Goal: Information Seeking & Learning: Learn about a topic

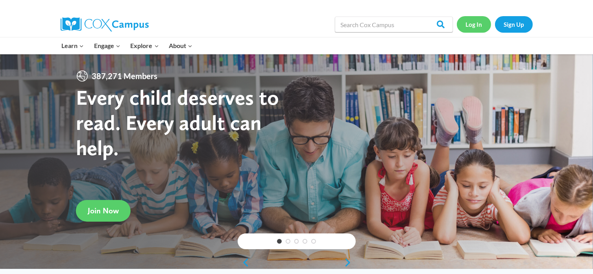
click at [476, 22] on link "Log In" at bounding box center [474, 24] width 34 height 16
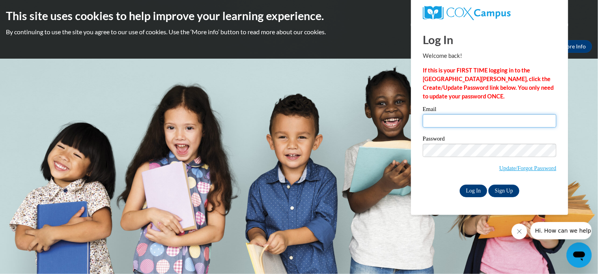
type input "brittany.williams@atlantamission.org"
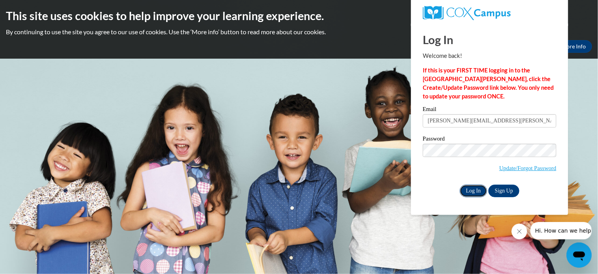
click at [478, 191] on input "Log In" at bounding box center [474, 190] width 28 height 13
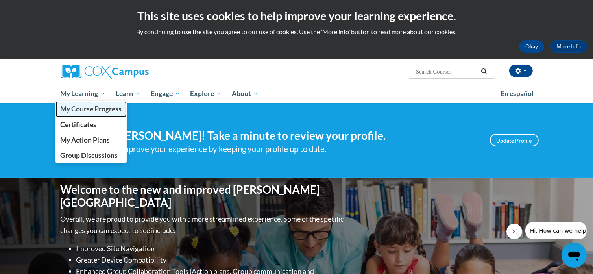
click at [87, 106] on span "My Course Progress" at bounding box center [90, 109] width 61 height 8
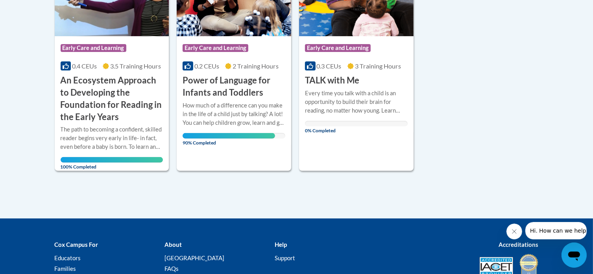
scroll to position [245, 0]
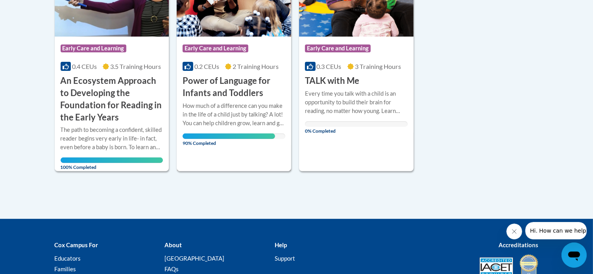
click at [204, 120] on div "How much of a difference can you make in the life of a child just by talking? A…" at bounding box center [233, 114] width 103 height 26
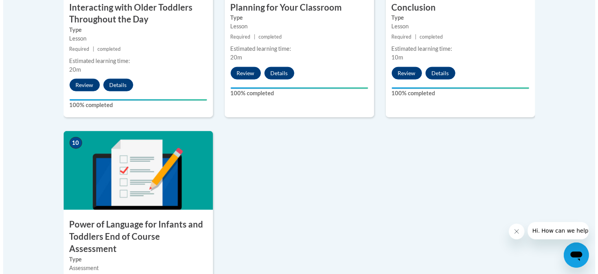
scroll to position [807, 0]
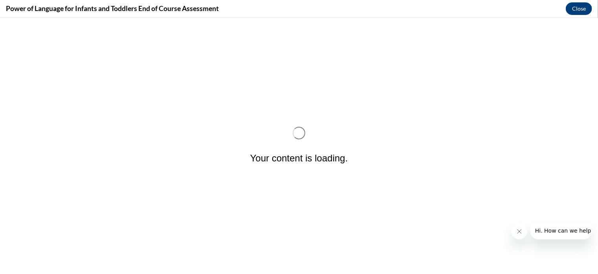
scroll to position [0, 0]
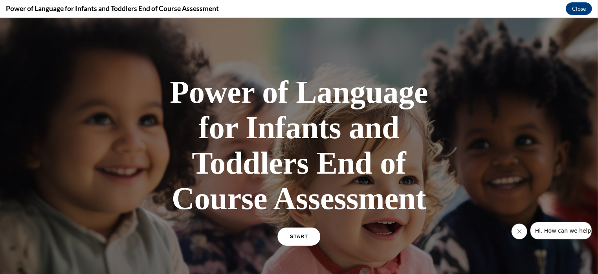
click at [287, 242] on link "START" at bounding box center [299, 236] width 43 height 18
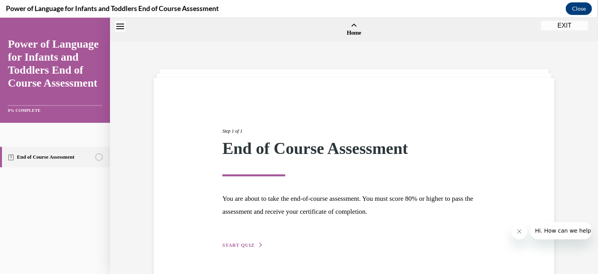
scroll to position [24, 0]
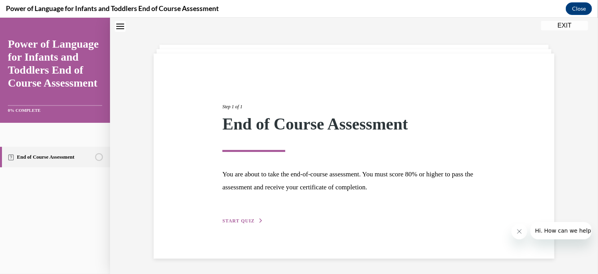
click at [249, 217] on button "START QUIZ" at bounding box center [243, 220] width 41 height 7
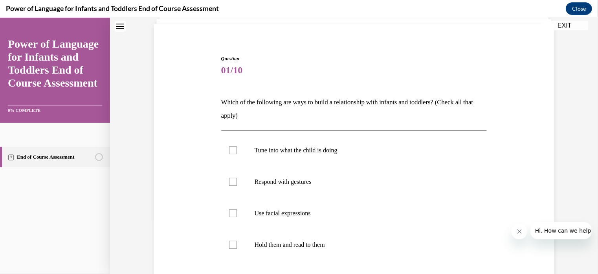
scroll to position [64, 0]
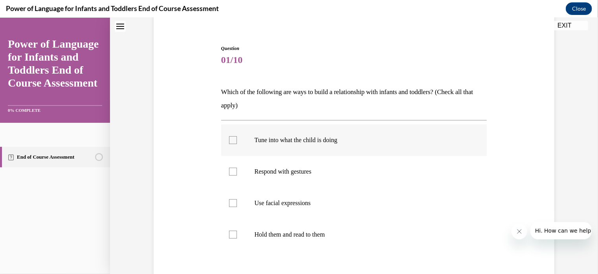
click at [231, 138] on div at bounding box center [233, 140] width 8 height 8
click at [231, 138] on input "Tune into what the child is doing" at bounding box center [233, 140] width 8 height 8
checkbox input "true"
click at [233, 173] on div at bounding box center [233, 171] width 8 height 8
click at [233, 173] on input "Respond with gestures" at bounding box center [233, 171] width 8 height 8
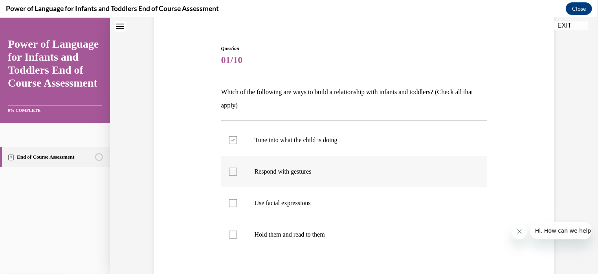
checkbox input "true"
click at [232, 204] on div at bounding box center [233, 203] width 8 height 8
click at [232, 204] on input "Use facial expressions" at bounding box center [233, 203] width 8 height 8
checkbox input "true"
click at [230, 236] on div at bounding box center [233, 234] width 8 height 8
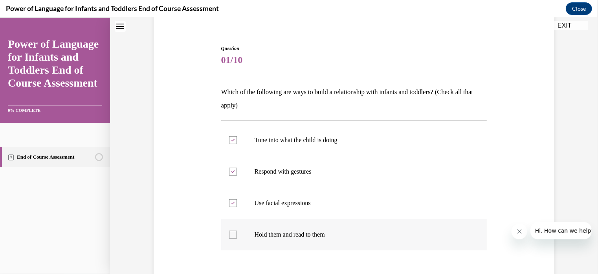
click at [230, 236] on input "Hold them and read to them" at bounding box center [233, 234] width 8 height 8
checkbox input "true"
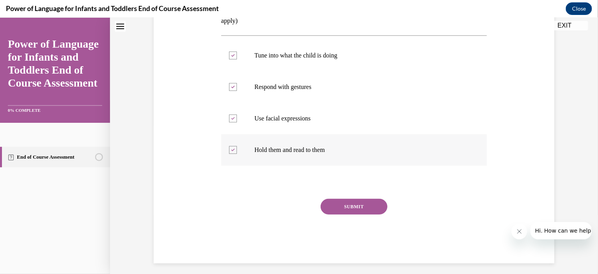
scroll to position [154, 0]
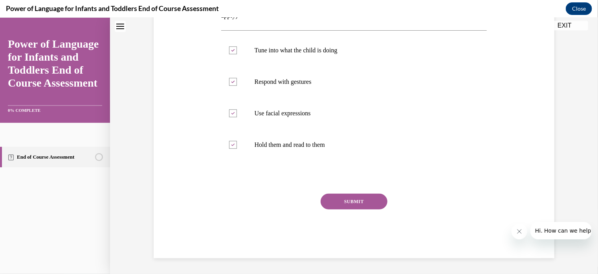
click at [363, 204] on button "SUBMIT" at bounding box center [354, 201] width 67 height 16
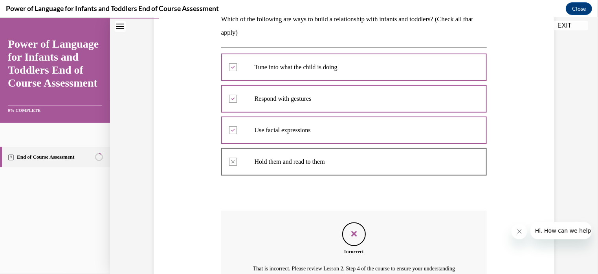
scroll to position [227, 0]
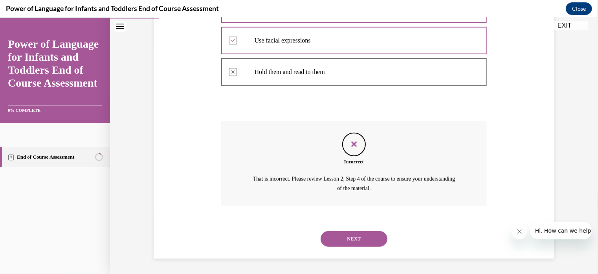
click at [350, 241] on button "NEXT" at bounding box center [354, 238] width 67 height 16
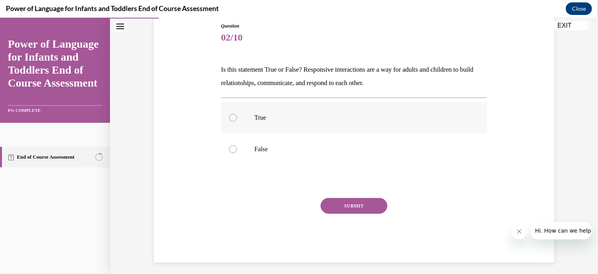
click at [230, 114] on div at bounding box center [233, 117] width 8 height 8
click at [230, 114] on input "True" at bounding box center [233, 117] width 8 height 8
radio input "true"
click at [335, 205] on button "SUBMIT" at bounding box center [354, 205] width 67 height 16
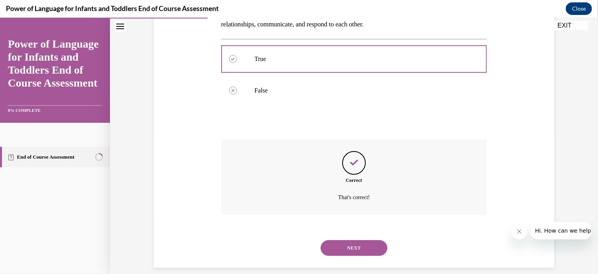
scroll to position [155, 0]
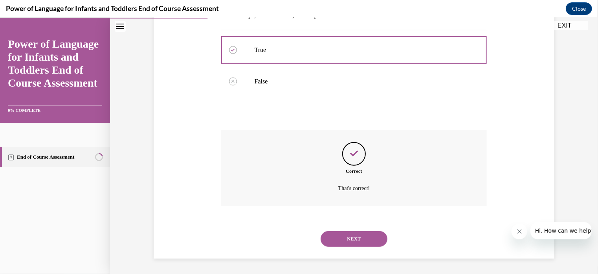
click at [343, 237] on button "NEXT" at bounding box center [354, 238] width 67 height 16
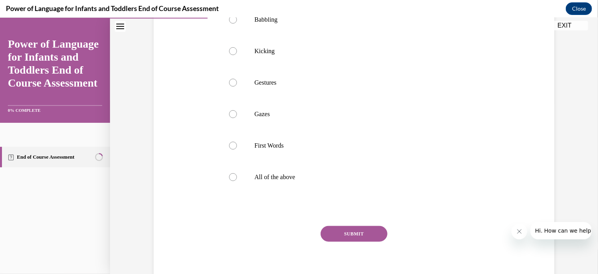
scroll to position [167, 0]
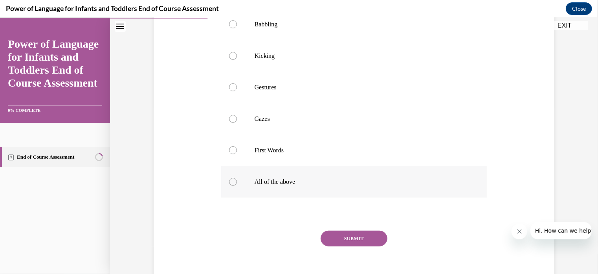
click at [229, 185] on div at bounding box center [233, 181] width 8 height 8
click at [229, 185] on input "All of the above" at bounding box center [233, 181] width 8 height 8
radio input "true"
click at [366, 246] on button "SUBMIT" at bounding box center [354, 238] width 67 height 16
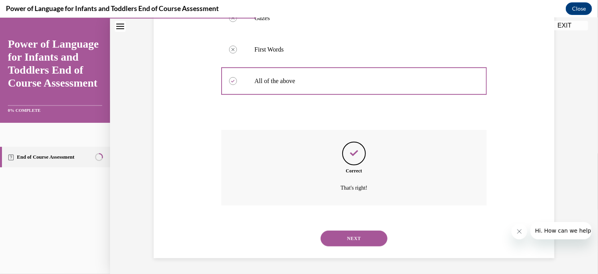
scroll to position [280, 0]
click at [358, 238] on button "NEXT" at bounding box center [354, 238] width 67 height 16
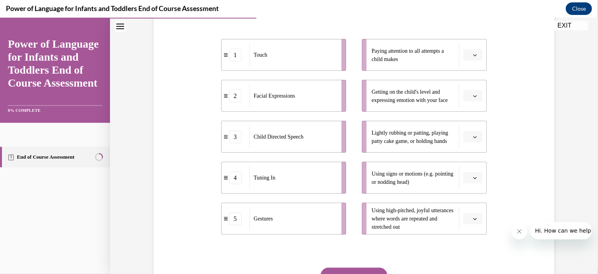
scroll to position [154, 0]
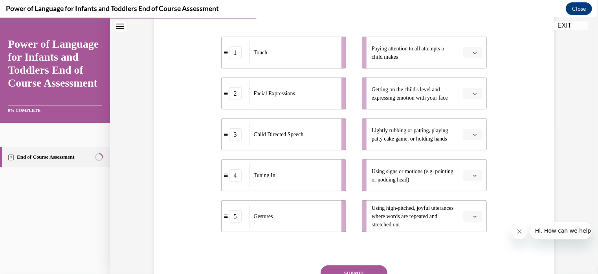
click at [472, 89] on button "button" at bounding box center [473, 93] width 19 height 12
click at [470, 141] on div "2" at bounding box center [470, 142] width 20 height 16
click at [473, 132] on icon "button" at bounding box center [475, 134] width 4 height 4
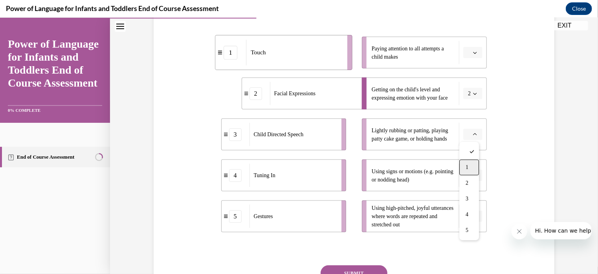
click at [468, 168] on span "1" at bounding box center [467, 167] width 3 height 6
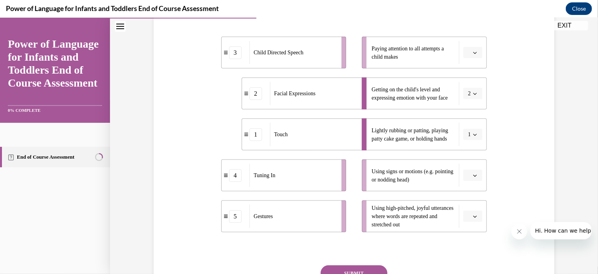
click at [473, 175] on icon "button" at bounding box center [475, 175] width 4 height 4
click at [470, 156] on div "5" at bounding box center [470, 157] width 20 height 16
click at [475, 51] on span "button" at bounding box center [476, 53] width 6 height 6
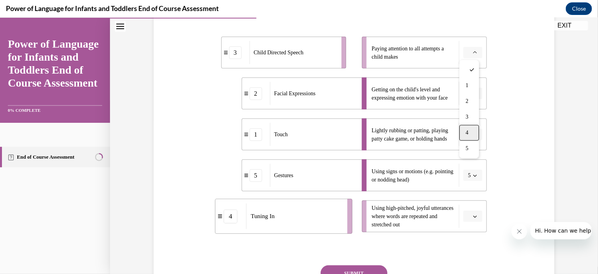
click at [461, 131] on div "4" at bounding box center [470, 132] width 20 height 16
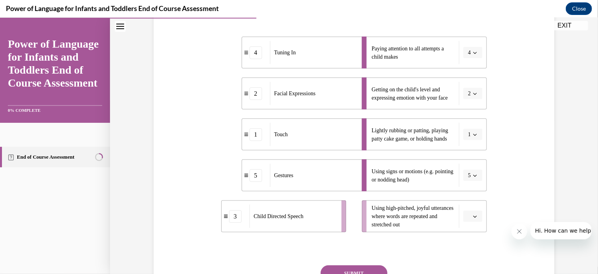
click at [471, 210] on button "button" at bounding box center [473, 216] width 19 height 12
click at [468, 165] on span "3" at bounding box center [467, 166] width 3 height 6
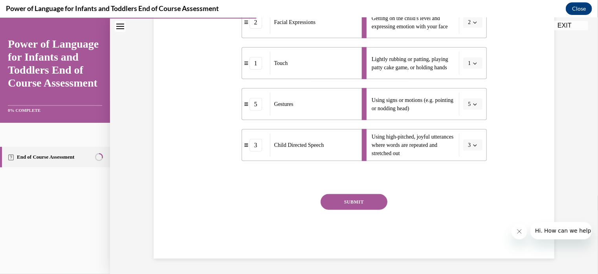
click at [374, 201] on button "SUBMIT" at bounding box center [354, 201] width 67 height 16
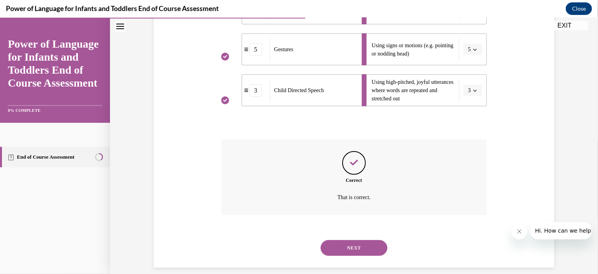
scroll to position [289, 0]
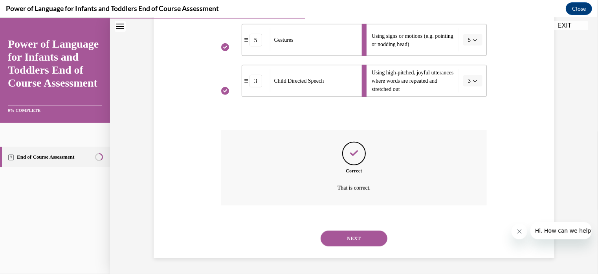
click at [359, 237] on button "NEXT" at bounding box center [354, 238] width 67 height 16
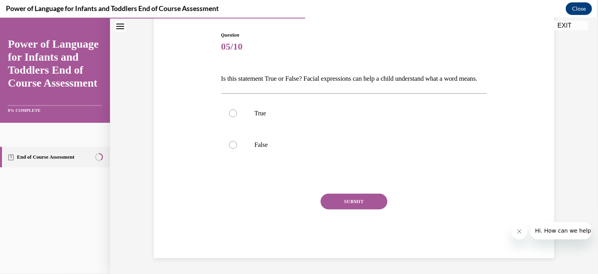
scroll to position [87, 0]
click at [234, 121] on label "True" at bounding box center [354, 112] width 266 height 31
click at [234, 117] on input "True" at bounding box center [233, 113] width 8 height 8
radio input "true"
click at [232, 148] on div at bounding box center [233, 144] width 8 height 8
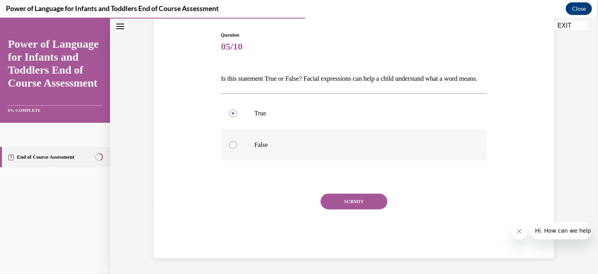
click at [232, 148] on input "False" at bounding box center [233, 144] width 8 height 8
radio input "true"
click at [333, 206] on button "SUBMIT" at bounding box center [354, 201] width 67 height 16
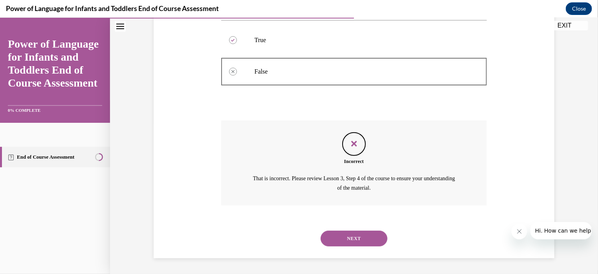
scroll to position [164, 0]
click at [335, 235] on button "NEXT" at bounding box center [354, 238] width 67 height 16
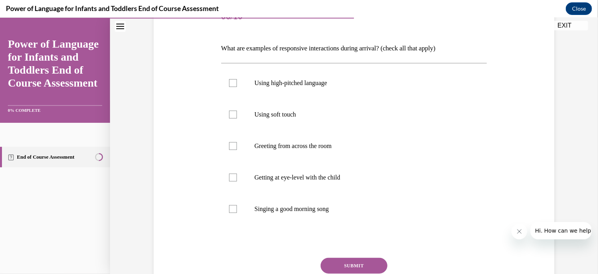
scroll to position [110, 0]
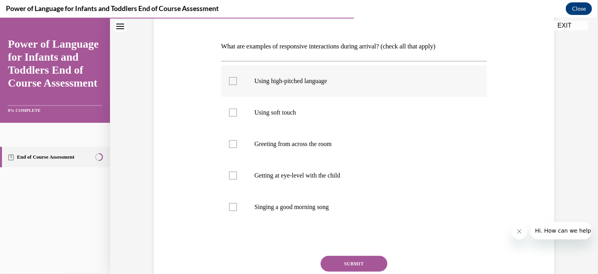
click at [230, 83] on div at bounding box center [233, 81] width 8 height 8
click at [230, 83] on input "Using high-pitched language" at bounding box center [233, 81] width 8 height 8
checkbox input "true"
click at [233, 113] on div at bounding box center [233, 112] width 8 height 8
click at [233, 113] on input "Using soft touch" at bounding box center [233, 112] width 8 height 8
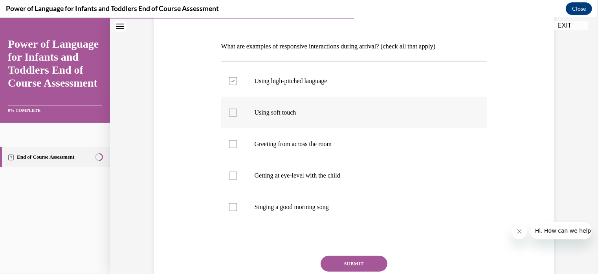
checkbox input "true"
click at [237, 175] on label "Getting at eye-level with the child" at bounding box center [354, 174] width 266 height 31
click at [237, 175] on input "Getting at eye-level with the child" at bounding box center [233, 175] width 8 height 8
checkbox input "true"
click at [232, 207] on div at bounding box center [233, 207] width 8 height 8
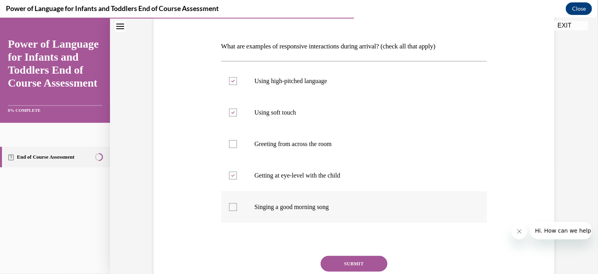
click at [232, 207] on input "Singing a good morning song" at bounding box center [233, 207] width 8 height 8
checkbox input "true"
click at [362, 263] on button "SUBMIT" at bounding box center [354, 263] width 67 height 16
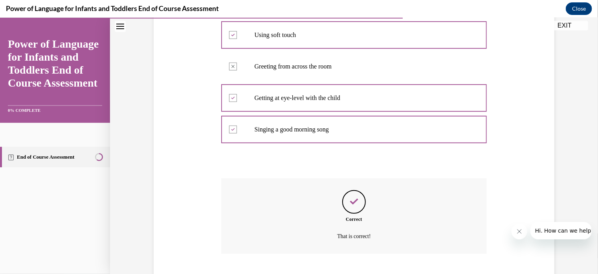
scroll to position [236, 0]
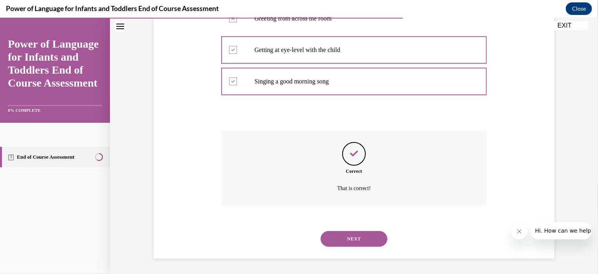
click at [356, 239] on button "NEXT" at bounding box center [354, 238] width 67 height 16
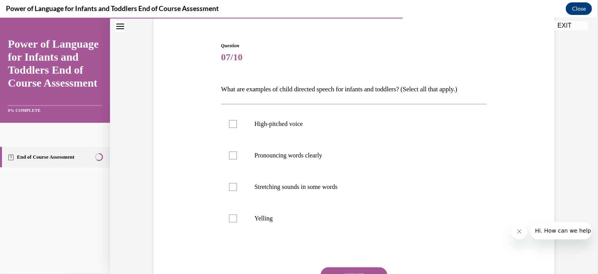
scroll to position [69, 0]
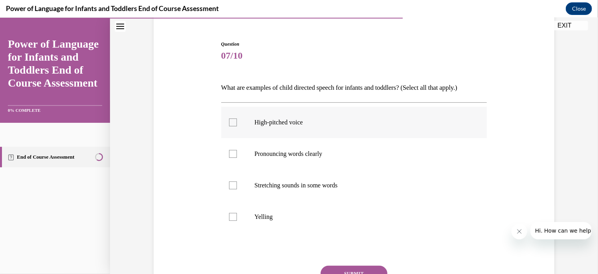
click at [233, 124] on div at bounding box center [233, 122] width 8 height 8
click at [233, 124] on input "High-pitched voice" at bounding box center [233, 122] width 8 height 8
checkbox input "true"
click at [230, 151] on div at bounding box center [233, 153] width 8 height 8
click at [230, 151] on input "Pronouncing words clearly" at bounding box center [233, 153] width 8 height 8
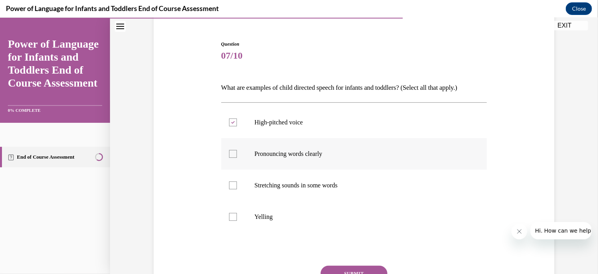
checkbox input "true"
click at [229, 182] on div at bounding box center [233, 185] width 8 height 8
click at [229, 182] on input "Stretching sounds in some words" at bounding box center [233, 185] width 8 height 8
checkbox input "true"
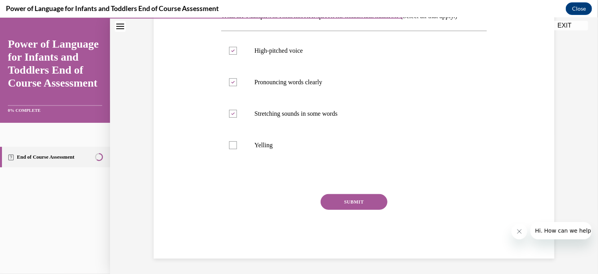
click at [327, 205] on button "SUBMIT" at bounding box center [354, 201] width 67 height 16
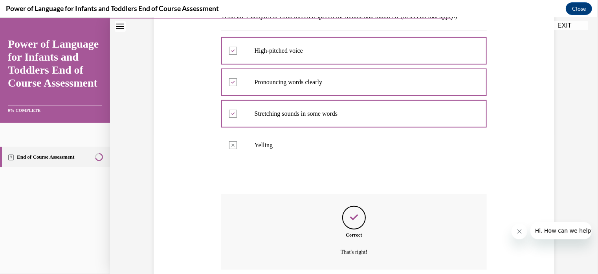
scroll to position [204, 0]
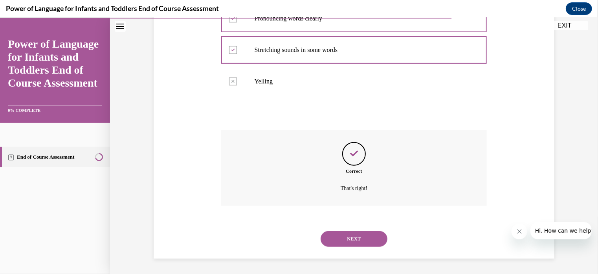
click at [334, 236] on button "NEXT" at bounding box center [354, 238] width 67 height 16
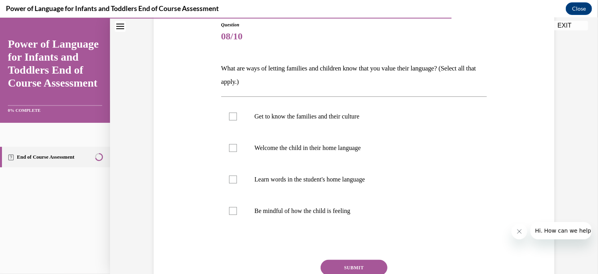
scroll to position [88, 0]
click at [233, 113] on div at bounding box center [233, 116] width 8 height 8
click at [233, 113] on input "Get to know the families and their culture" at bounding box center [233, 116] width 8 height 8
checkbox input "true"
click at [232, 144] on div at bounding box center [233, 148] width 8 height 8
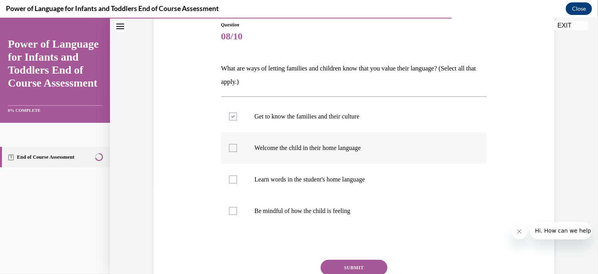
click at [232, 144] on input "Welcome the child in their home language" at bounding box center [233, 148] width 8 height 8
checkbox input "true"
click at [230, 175] on div at bounding box center [233, 179] width 8 height 8
click at [230, 175] on input "Learn words in the student's home language" at bounding box center [233, 179] width 8 height 8
checkbox input "true"
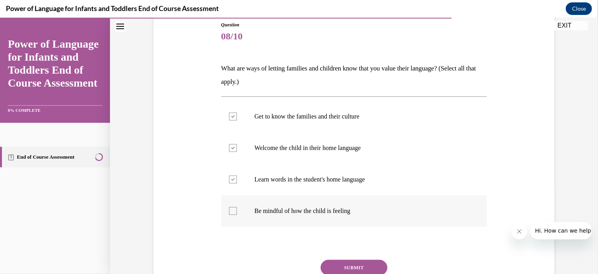
click at [228, 204] on label "Be mindful of how the child is feeling" at bounding box center [354, 210] width 266 height 31
click at [229, 206] on input "Be mindful of how the child is feeling" at bounding box center [233, 210] width 8 height 8
checkbox input "true"
drag, startPoint x: 341, startPoint y: 260, endPoint x: 333, endPoint y: 265, distance: 9.1
click at [333, 265] on button "SUBMIT" at bounding box center [354, 267] width 67 height 16
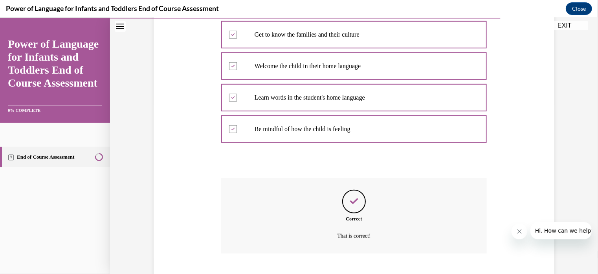
scroll to position [217, 0]
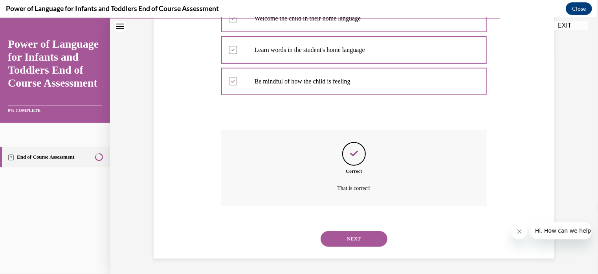
click at [334, 237] on button "NEXT" at bounding box center [354, 238] width 67 height 16
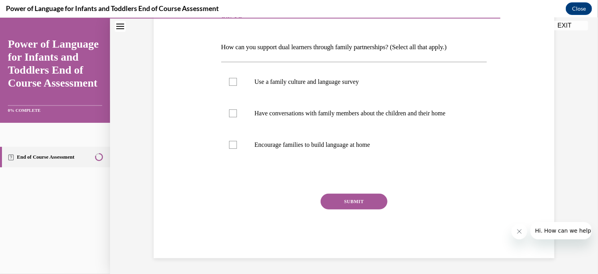
scroll to position [87, 0]
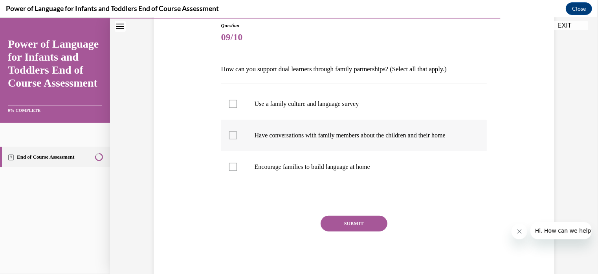
click at [235, 134] on label "Have conversations with family members about the children and their home" at bounding box center [354, 134] width 266 height 31
click at [235, 134] on input "Have conversations with family members about the children and their home" at bounding box center [233, 135] width 8 height 8
checkbox input "true"
click at [232, 166] on div at bounding box center [233, 166] width 8 height 8
click at [232, 166] on input "Encourage families to build language at home" at bounding box center [233, 166] width 8 height 8
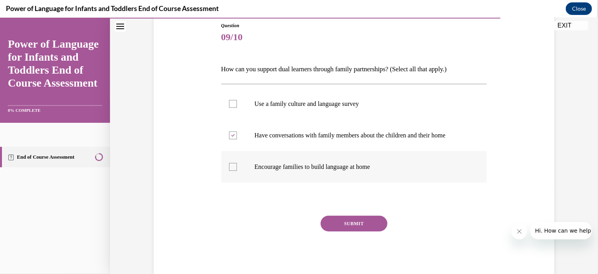
checkbox input "true"
click at [232, 105] on div at bounding box center [233, 103] width 8 height 8
click at [232, 105] on input "Use a family culture and language survey" at bounding box center [233, 103] width 8 height 8
checkbox input "true"
click at [330, 224] on button "SUBMIT" at bounding box center [354, 223] width 67 height 16
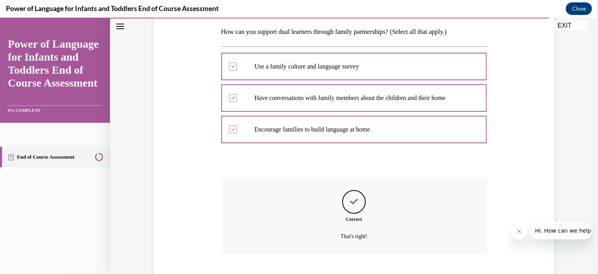
scroll to position [173, 0]
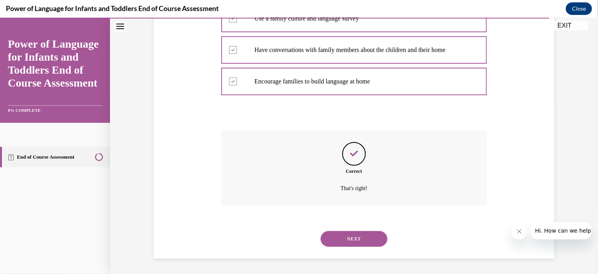
click at [333, 234] on button "NEXT" at bounding box center [354, 238] width 67 height 16
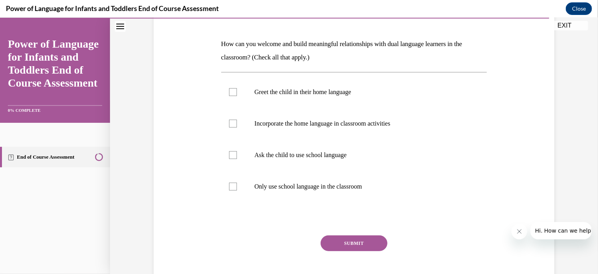
scroll to position [113, 0]
click at [229, 94] on div at bounding box center [233, 91] width 8 height 8
click at [229, 94] on input "Greet the child in their home language" at bounding box center [233, 91] width 8 height 8
checkbox input "true"
click at [232, 128] on label "Incorporate the home language in classroom activities" at bounding box center [354, 122] width 266 height 31
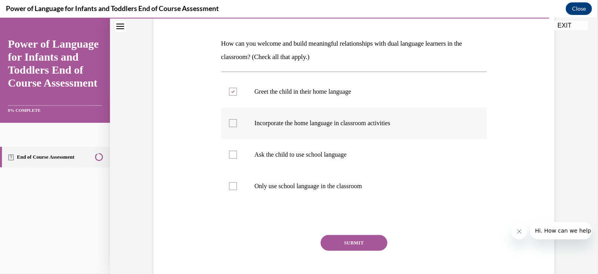
click at [232, 127] on input "Incorporate the home language in classroom activities" at bounding box center [233, 123] width 8 height 8
checkbox input "true"
click at [328, 243] on button "SUBMIT" at bounding box center [354, 242] width 67 height 16
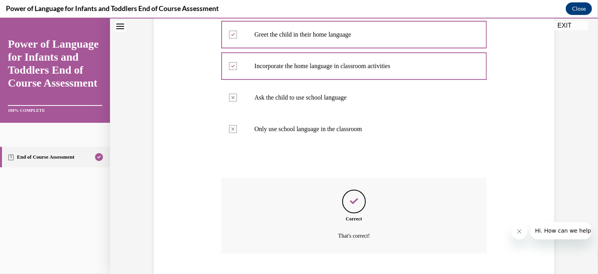
scroll to position [217, 0]
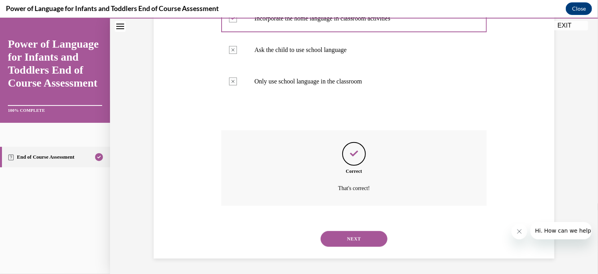
click at [338, 242] on button "NEXT" at bounding box center [354, 238] width 67 height 16
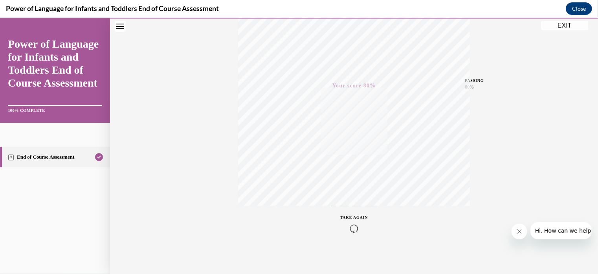
scroll to position [147, 0]
click at [350, 217] on div "TAKE AGAIN" at bounding box center [355, 221] width 28 height 18
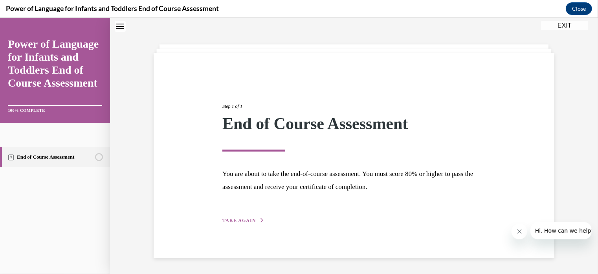
scroll to position [25, 0]
click at [250, 218] on span "TAKE AGAIN" at bounding box center [239, 220] width 33 height 6
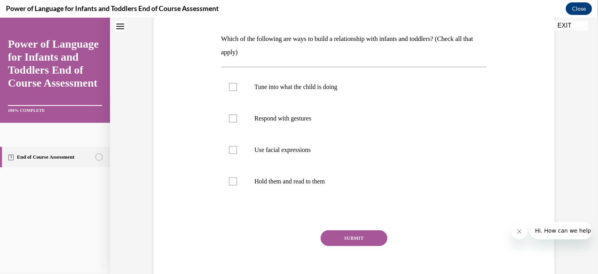
scroll to position [118, 0]
click at [232, 87] on div at bounding box center [233, 87] width 8 height 8
click at [232, 87] on input "Tune into what the child is doing" at bounding box center [233, 87] width 8 height 8
checkbox input "true"
click at [230, 120] on div at bounding box center [233, 118] width 8 height 8
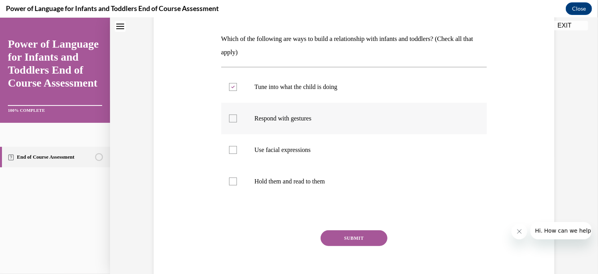
click at [230, 120] on input "Respond with gestures" at bounding box center [233, 118] width 8 height 8
checkbox input "true"
click at [233, 150] on div at bounding box center [233, 149] width 8 height 8
click at [233, 150] on input "Use facial expressions" at bounding box center [233, 149] width 8 height 8
checkbox input "true"
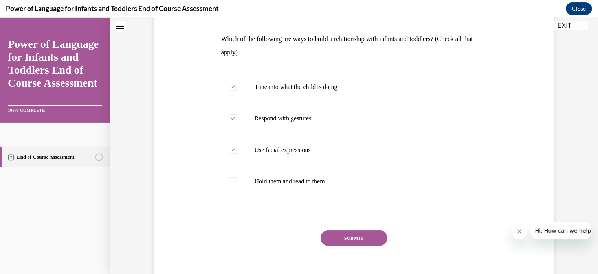
click at [338, 234] on button "SUBMIT" at bounding box center [354, 238] width 67 height 16
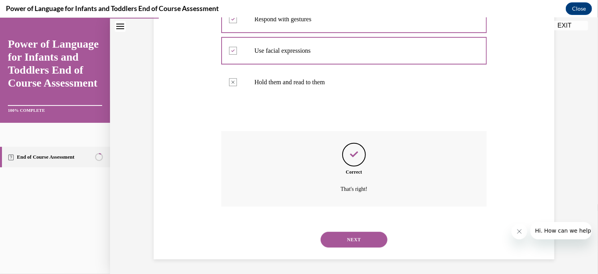
scroll to position [217, 0]
click at [340, 239] on button "NEXT" at bounding box center [354, 238] width 67 height 16
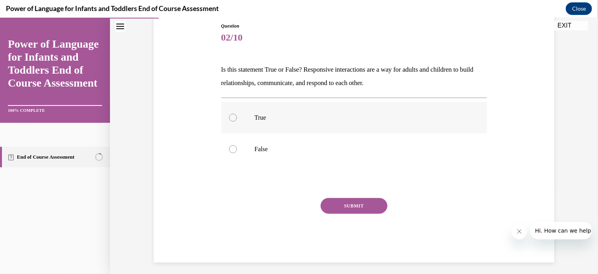
click at [231, 114] on div at bounding box center [233, 117] width 8 height 8
click at [231, 114] on input "True" at bounding box center [233, 117] width 8 height 8
radio input "true"
click at [327, 204] on button "SUBMIT" at bounding box center [354, 205] width 67 height 16
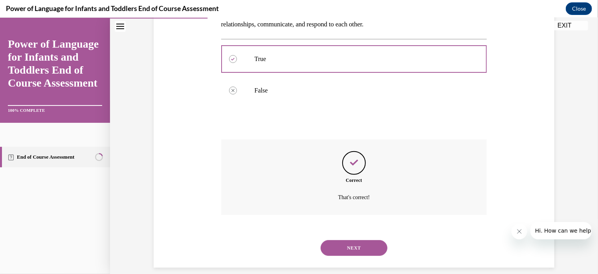
scroll to position [155, 0]
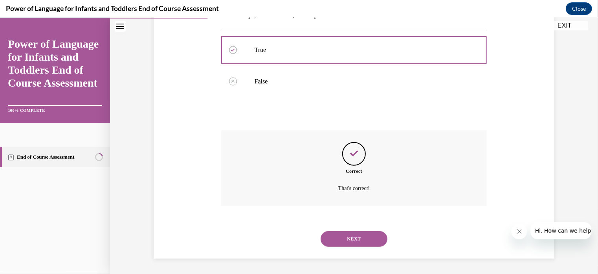
click at [333, 243] on button "NEXT" at bounding box center [354, 238] width 67 height 16
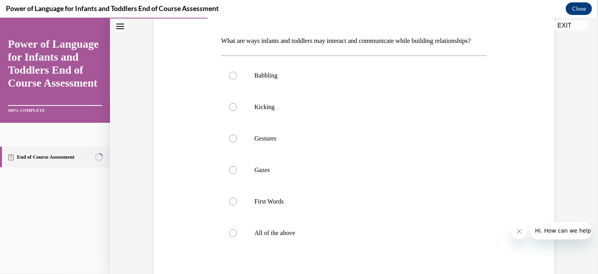
scroll to position [116, 0]
click at [231, 236] on div at bounding box center [233, 232] width 8 height 8
click at [231, 236] on input "All of the above" at bounding box center [233, 232] width 8 height 8
radio input "true"
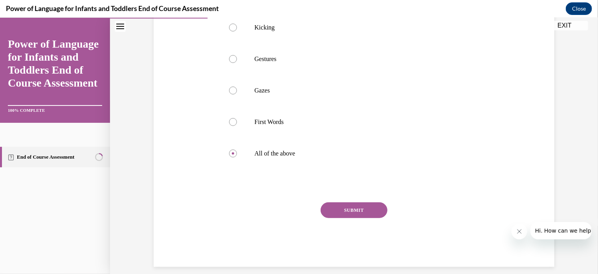
click at [338, 217] on button "SUBMIT" at bounding box center [354, 210] width 67 height 16
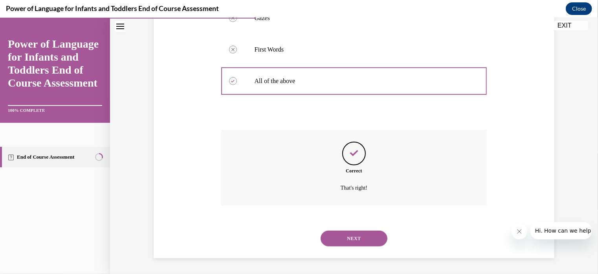
scroll to position [280, 0]
click at [345, 237] on button "NEXT" at bounding box center [354, 238] width 67 height 16
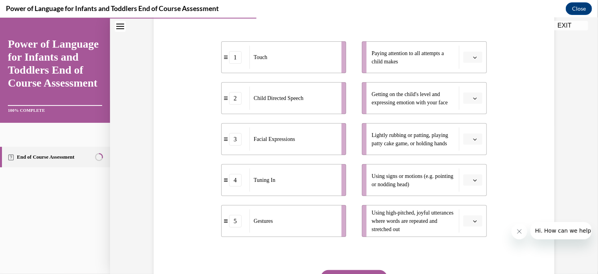
scroll to position [149, 0]
click at [473, 58] on icon "button" at bounding box center [475, 57] width 4 height 4
click at [470, 141] on div "4" at bounding box center [470, 137] width 20 height 16
click at [474, 99] on icon "button" at bounding box center [475, 98] width 4 height 4
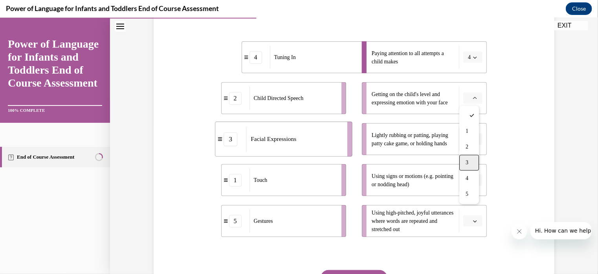
click at [473, 156] on div "3" at bounding box center [470, 162] width 20 height 16
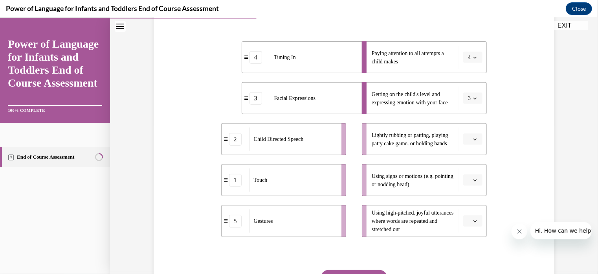
click at [476, 134] on button "button" at bounding box center [473, 139] width 19 height 12
click at [470, 171] on div "1" at bounding box center [470, 172] width 20 height 16
click at [475, 180] on span "button" at bounding box center [476, 180] width 6 height 6
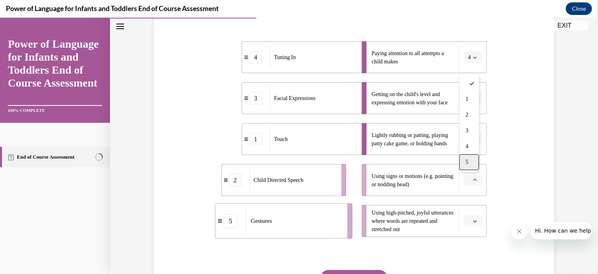
click at [469, 162] on span "5" at bounding box center [467, 161] width 3 height 6
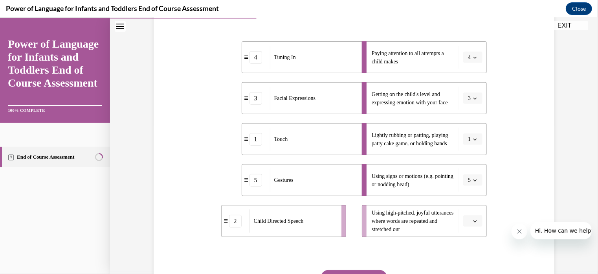
click at [478, 223] on button "button" at bounding box center [473, 221] width 19 height 12
click at [467, 153] on span "2" at bounding box center [467, 155] width 3 height 6
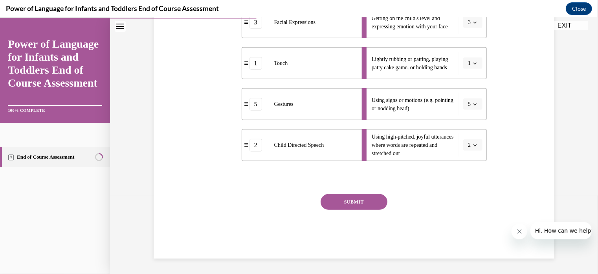
click at [366, 201] on button "SUBMIT" at bounding box center [354, 201] width 67 height 16
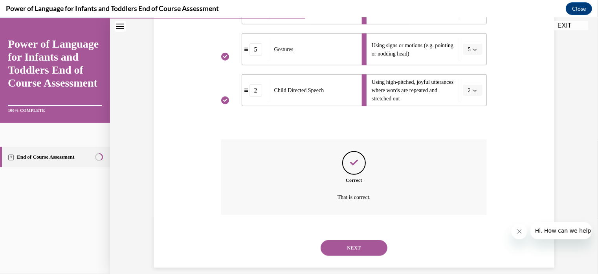
scroll to position [289, 0]
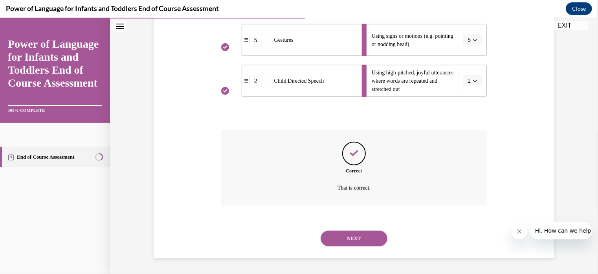
click at [353, 233] on button "NEXT" at bounding box center [354, 238] width 67 height 16
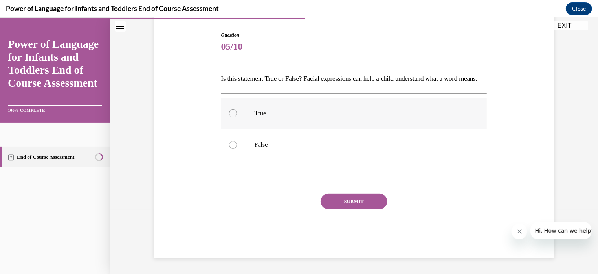
click at [282, 117] on p "True" at bounding box center [361, 113] width 213 height 8
click at [237, 117] on input "True" at bounding box center [233, 113] width 8 height 8
radio input "true"
click at [339, 203] on button "SUBMIT" at bounding box center [354, 201] width 67 height 16
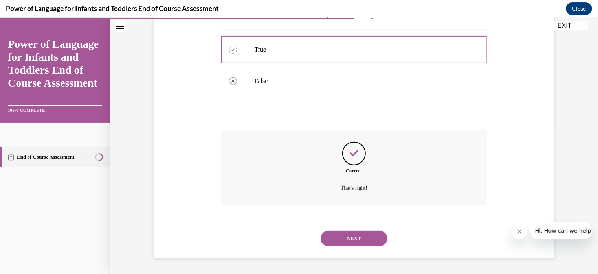
scroll to position [155, 0]
click at [343, 239] on button "NEXT" at bounding box center [354, 238] width 67 height 16
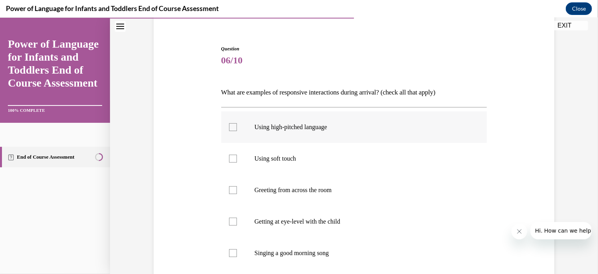
scroll to position [64, 0]
click at [230, 125] on div at bounding box center [233, 126] width 8 height 8
click at [230, 125] on input "Using high-pitched language" at bounding box center [233, 126] width 8 height 8
checkbox input "true"
click at [231, 154] on div at bounding box center [233, 158] width 8 height 8
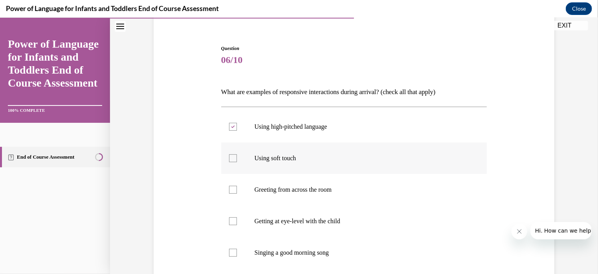
click at [231, 154] on input "Using soft touch" at bounding box center [233, 158] width 8 height 8
checkbox input "true"
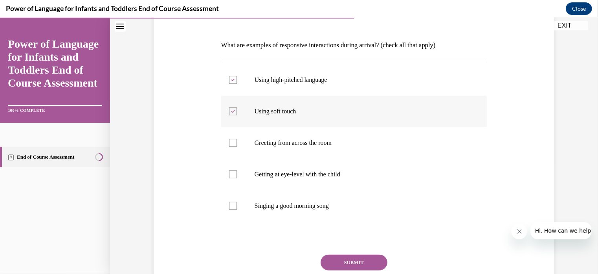
scroll to position [112, 0]
click at [230, 172] on div at bounding box center [233, 173] width 8 height 8
click at [230, 172] on input "Getting at eye-level with the child" at bounding box center [233, 173] width 8 height 8
checkbox input "true"
click at [236, 205] on label "Singing a good morning song" at bounding box center [354, 204] width 266 height 31
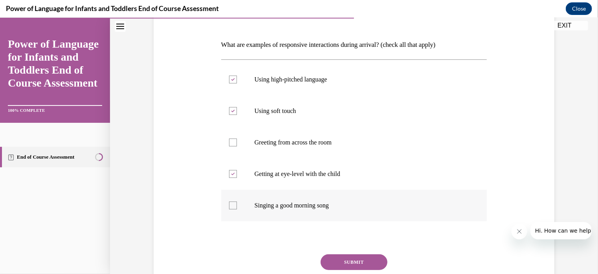
click at [236, 205] on input "Singing a good morning song" at bounding box center [233, 205] width 8 height 8
checkbox input "true"
click at [341, 259] on button "SUBMIT" at bounding box center [354, 262] width 67 height 16
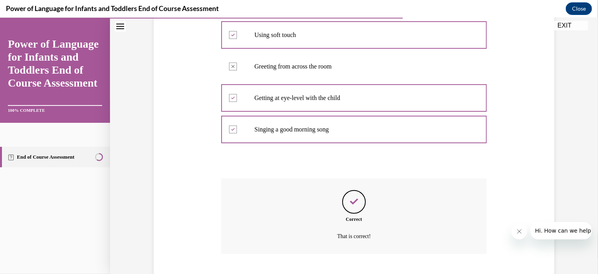
scroll to position [236, 0]
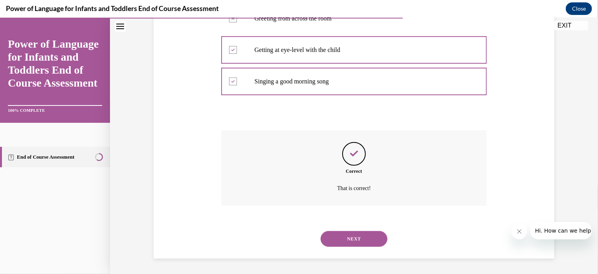
click at [325, 238] on button "NEXT" at bounding box center [354, 238] width 67 height 16
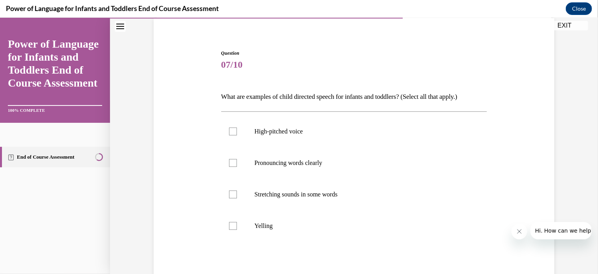
scroll to position [61, 0]
click at [235, 131] on label "High-pitched voice" at bounding box center [354, 129] width 266 height 31
click at [235, 131] on input "High-pitched voice" at bounding box center [233, 130] width 8 height 8
checkbox input "true"
click at [230, 164] on div at bounding box center [233, 162] width 8 height 8
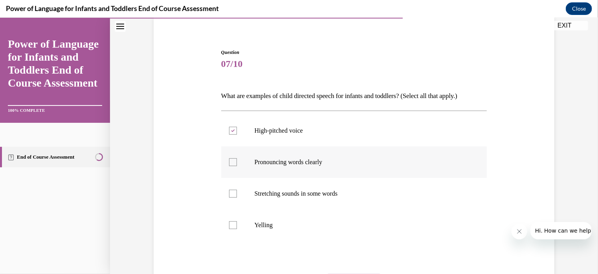
click at [230, 164] on input "Pronouncing words clearly" at bounding box center [233, 162] width 8 height 8
checkbox input "true"
click at [230, 186] on label "Stretching sounds in some words" at bounding box center [354, 192] width 266 height 31
click at [230, 189] on input "Stretching sounds in some words" at bounding box center [233, 193] width 8 height 8
checkbox input "true"
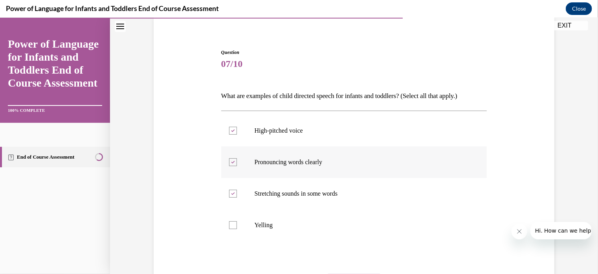
scroll to position [140, 0]
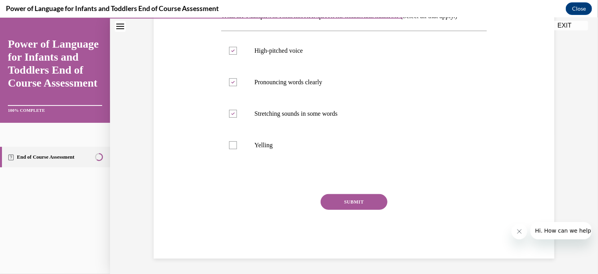
click at [351, 203] on button "SUBMIT" at bounding box center [354, 201] width 67 height 16
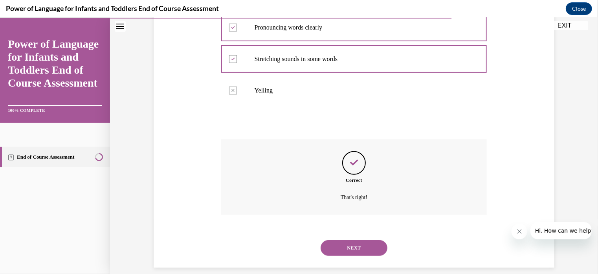
scroll to position [204, 0]
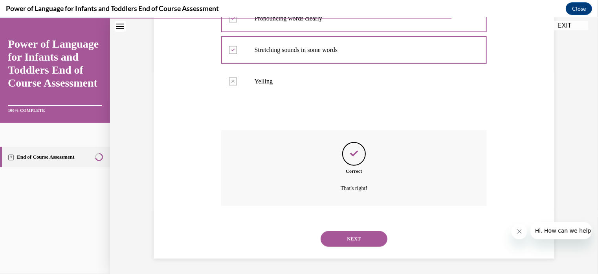
click at [343, 235] on button "NEXT" at bounding box center [354, 238] width 67 height 16
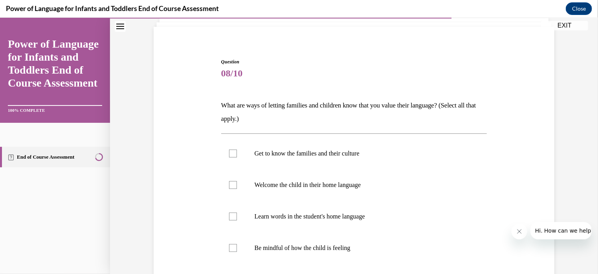
scroll to position [52, 0]
click at [233, 153] on div at bounding box center [233, 153] width 8 height 8
click at [233, 153] on input "Get to know the families and their culture" at bounding box center [233, 153] width 8 height 8
checkbox input "true"
click at [232, 186] on div at bounding box center [233, 184] width 8 height 8
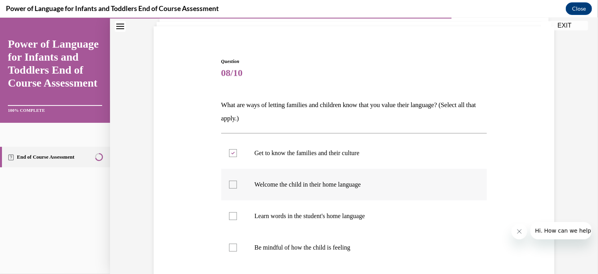
click at [232, 186] on input "Welcome the child in their home language" at bounding box center [233, 184] width 8 height 8
checkbox input "true"
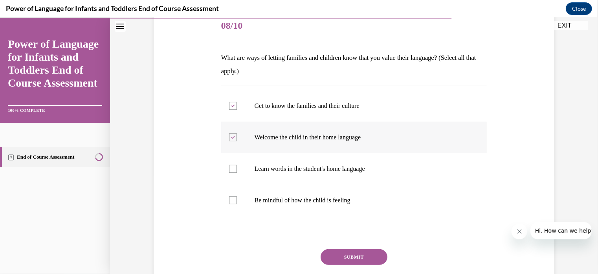
scroll to position [99, 0]
click at [227, 172] on label "Learn words in the student's home language" at bounding box center [354, 167] width 266 height 31
click at [229, 172] on input "Learn words in the student's home language" at bounding box center [233, 168] width 8 height 8
checkbox input "true"
click at [230, 197] on div at bounding box center [233, 199] width 8 height 8
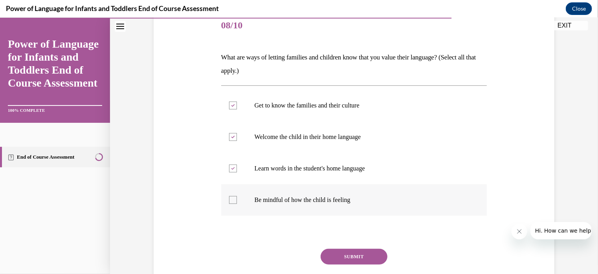
click at [230, 197] on input "Be mindful of how the child is feeling" at bounding box center [233, 199] width 8 height 8
checkbox input "true"
click at [336, 257] on button "SUBMIT" at bounding box center [354, 256] width 67 height 16
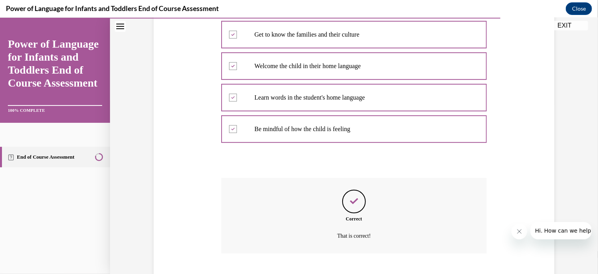
scroll to position [217, 0]
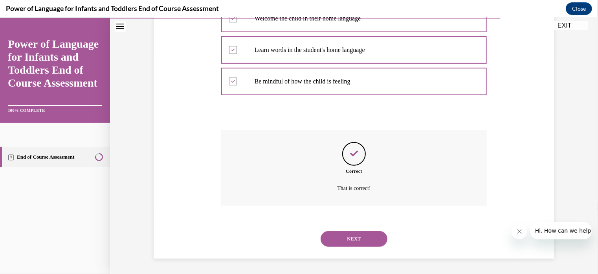
click at [345, 241] on button "NEXT" at bounding box center [354, 238] width 67 height 16
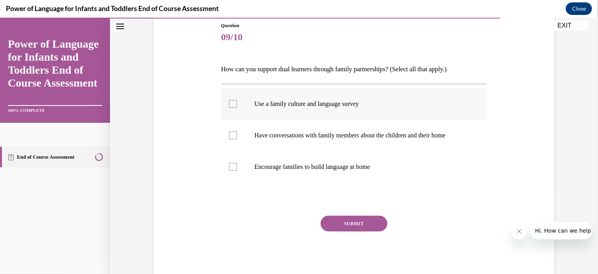
click at [231, 100] on div at bounding box center [233, 103] width 8 height 8
click at [231, 100] on input "Use a family culture and language survey" at bounding box center [233, 103] width 8 height 8
checkbox input "true"
click at [231, 133] on div at bounding box center [233, 135] width 8 height 8
click at [231, 133] on input "Have conversations with family members about the children and their home" at bounding box center [233, 135] width 8 height 8
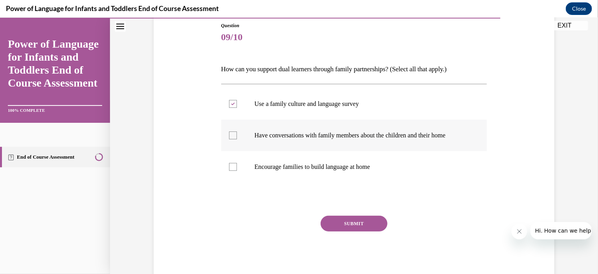
checkbox input "true"
click at [225, 171] on label "Encourage families to build language at home" at bounding box center [354, 166] width 266 height 31
click at [229, 170] on input "Encourage families to build language at home" at bounding box center [233, 166] width 8 height 8
checkbox input "true"
click at [344, 225] on button "SUBMIT" at bounding box center [354, 223] width 67 height 16
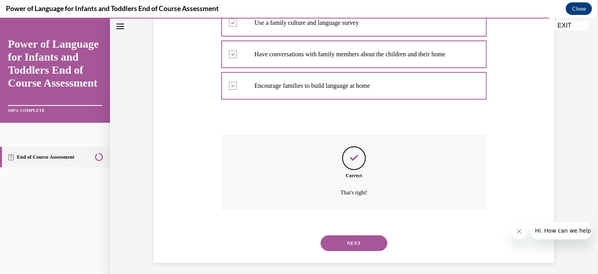
scroll to position [173, 0]
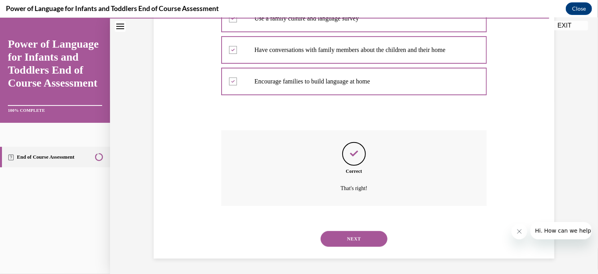
click at [349, 242] on button "NEXT" at bounding box center [354, 238] width 67 height 16
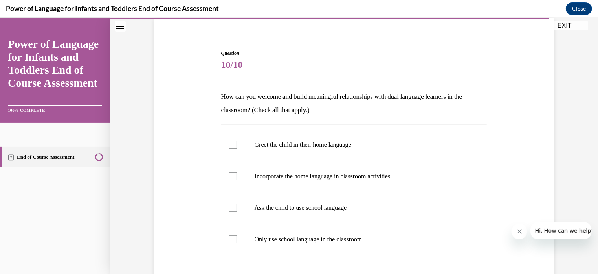
scroll to position [61, 0]
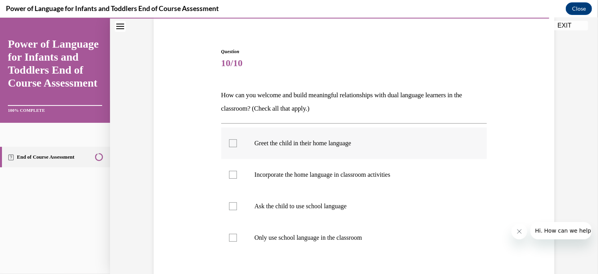
click at [237, 144] on label "Greet the child in their home language" at bounding box center [354, 142] width 266 height 31
click at [237, 144] on input "Greet the child in their home language" at bounding box center [233, 143] width 8 height 8
checkbox input "true"
click at [230, 177] on div at bounding box center [233, 174] width 8 height 8
click at [230, 177] on input "Incorporate the home language in classroom activities" at bounding box center [233, 174] width 8 height 8
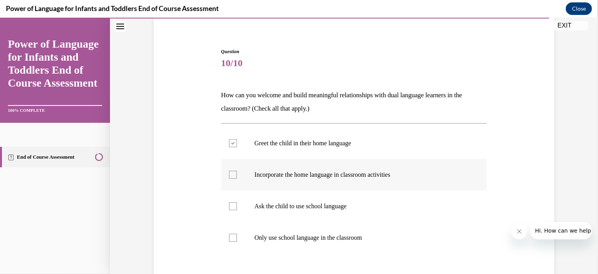
checkbox input "true"
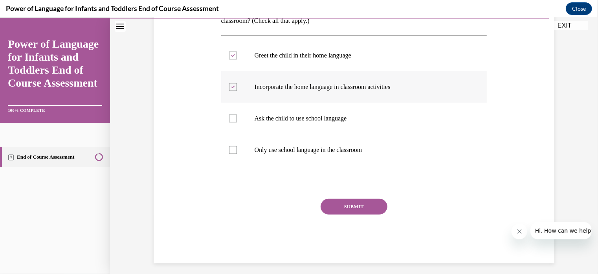
scroll to position [150, 0]
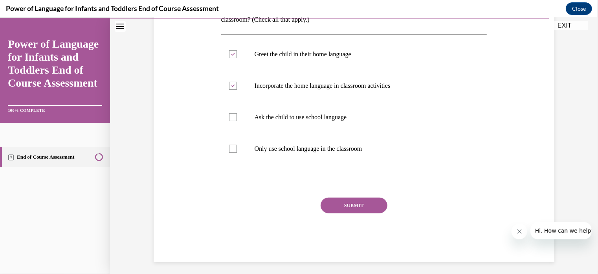
click at [346, 200] on button "SUBMIT" at bounding box center [354, 205] width 67 height 16
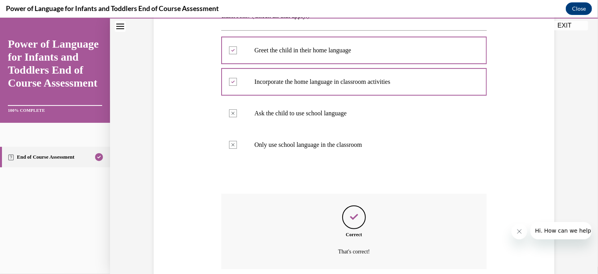
scroll to position [217, 0]
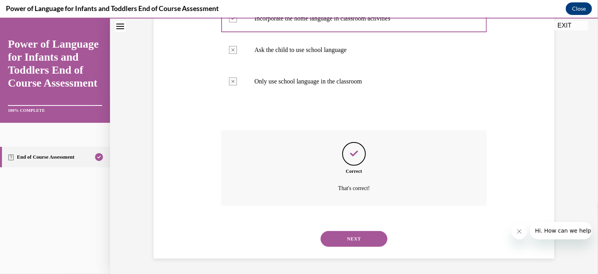
click at [339, 239] on button "NEXT" at bounding box center [354, 238] width 67 height 16
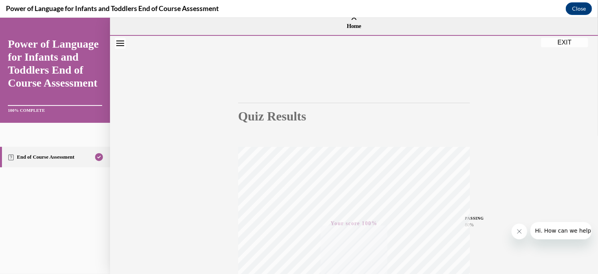
scroll to position [3, 0]
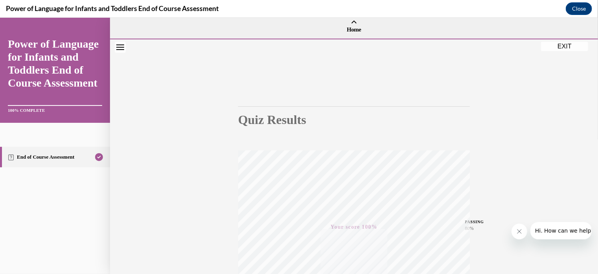
click at [579, 46] on button "EXIT" at bounding box center [564, 45] width 47 height 9
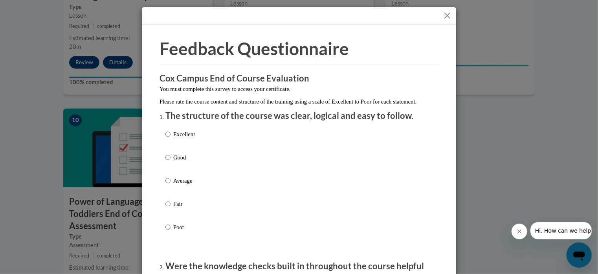
scroll to position [0, 0]
click at [167, 185] on input "Average" at bounding box center [168, 180] width 5 height 9
radio input "true"
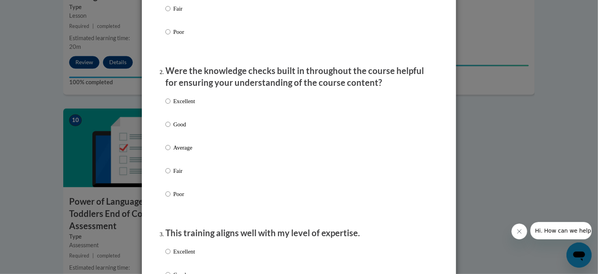
scroll to position [196, 0]
click at [166, 151] on input "Average" at bounding box center [168, 146] width 5 height 9
radio input "true"
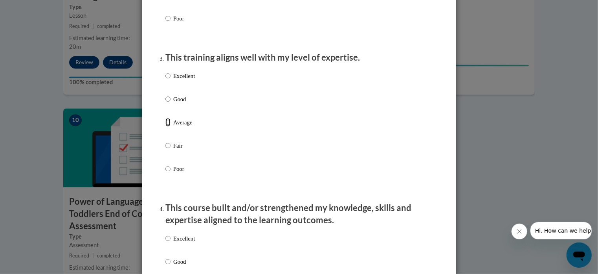
click at [167, 127] on input "Average" at bounding box center [168, 122] width 5 height 9
radio input "true"
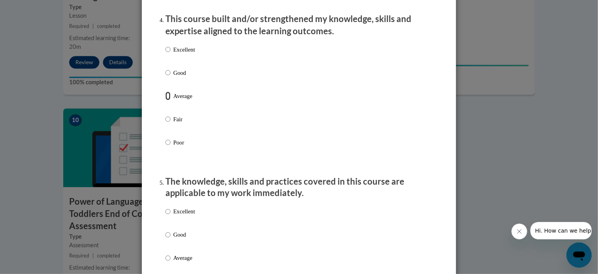
click at [166, 100] on input "Average" at bounding box center [168, 96] width 5 height 9
radio input "true"
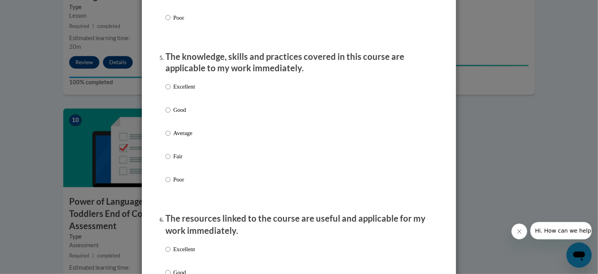
scroll to position [687, 0]
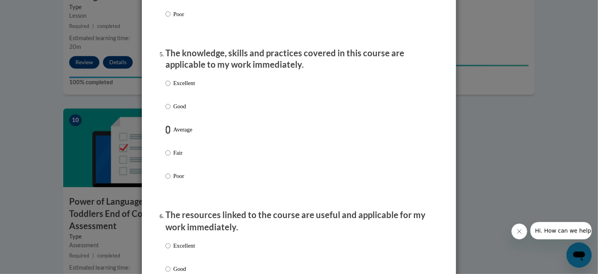
click at [166, 134] on input "Average" at bounding box center [168, 129] width 5 height 9
radio input "true"
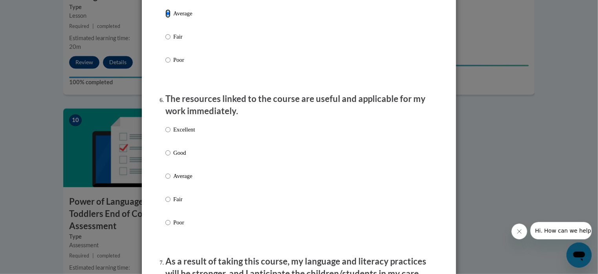
scroll to position [818, 0]
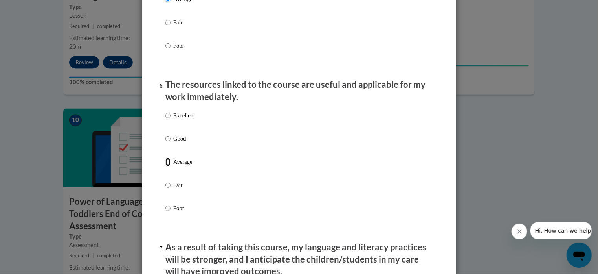
click at [166, 166] on input "Average" at bounding box center [168, 161] width 5 height 9
radio input "true"
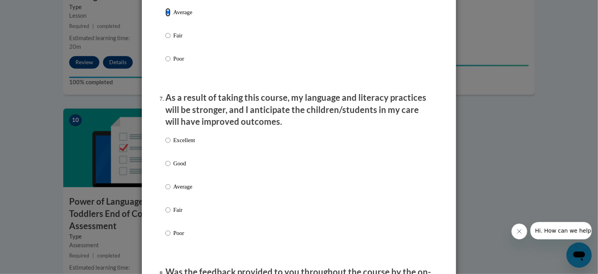
scroll to position [968, 0]
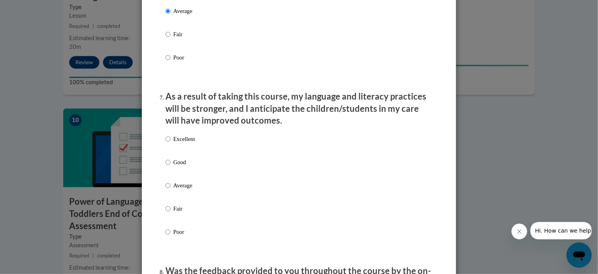
click at [166, 199] on label "Average" at bounding box center [180, 191] width 29 height 21
click at [166, 190] on input "Average" at bounding box center [168, 185] width 5 height 9
radio input "true"
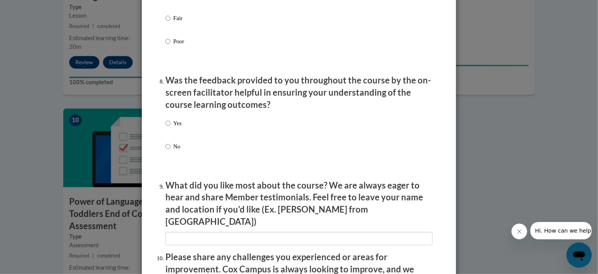
scroll to position [1197, 0]
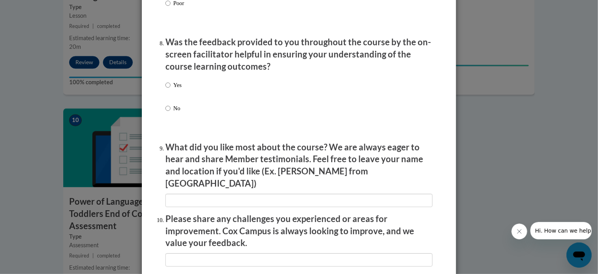
click at [168, 95] on label "Yes" at bounding box center [174, 91] width 16 height 21
click at [168, 89] on input "Yes" at bounding box center [168, 85] width 5 height 9
radio input "true"
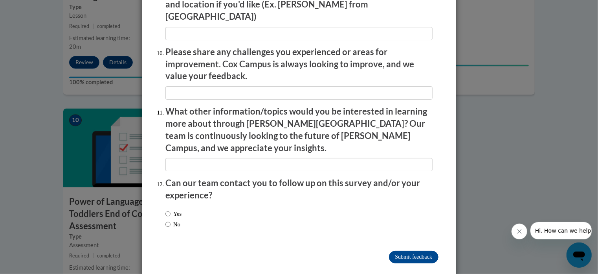
click at [168, 220] on label "No" at bounding box center [173, 224] width 15 height 9
click at [168, 220] on input "No" at bounding box center [168, 224] width 5 height 9
radio input "true"
click at [399, 250] on input "Submit feedback" at bounding box center [414, 256] width 50 height 13
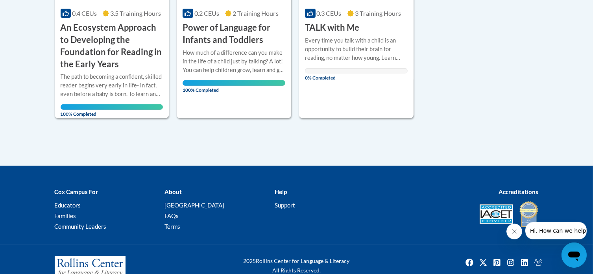
scroll to position [299, 0]
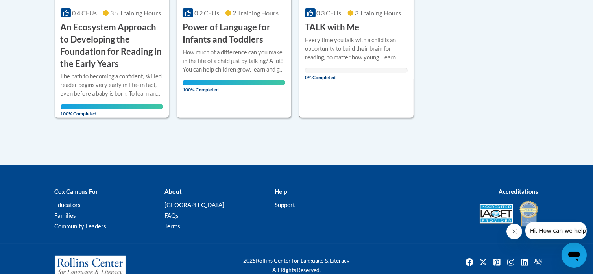
click at [362, 44] on div "Every time you talk with a child is an opportunity to build their brain for rea…" at bounding box center [356, 49] width 103 height 26
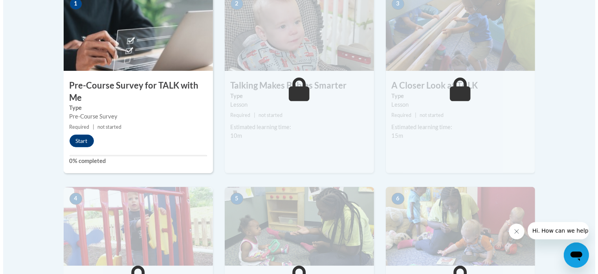
scroll to position [272, 0]
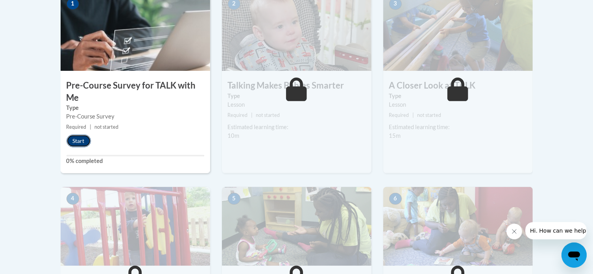
click at [80, 146] on button "Start" at bounding box center [78, 140] width 24 height 13
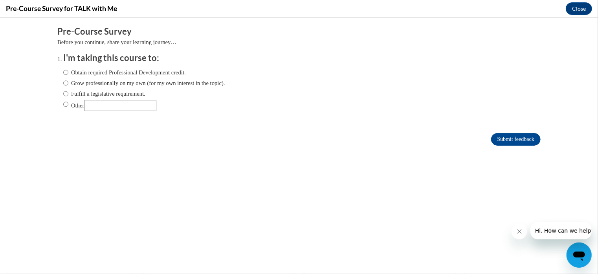
scroll to position [0, 0]
click at [63, 71] on input "Obtain required Professional Development credit." at bounding box center [65, 72] width 5 height 9
radio input "true"
click at [495, 139] on input "Submit feedback" at bounding box center [517, 139] width 50 height 13
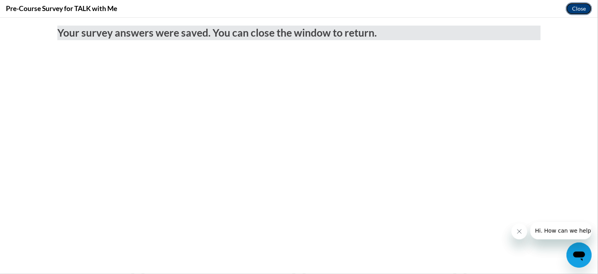
click at [580, 8] on button "Close" at bounding box center [579, 8] width 26 height 13
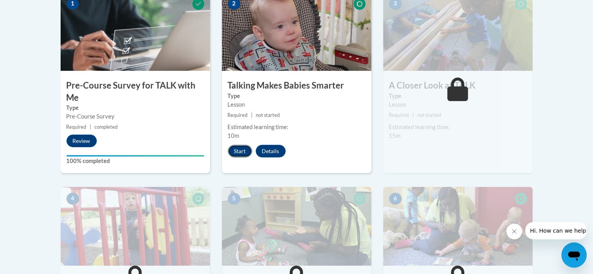
click at [237, 153] on button "Start" at bounding box center [240, 151] width 24 height 13
